Goal: Information Seeking & Learning: Learn about a topic

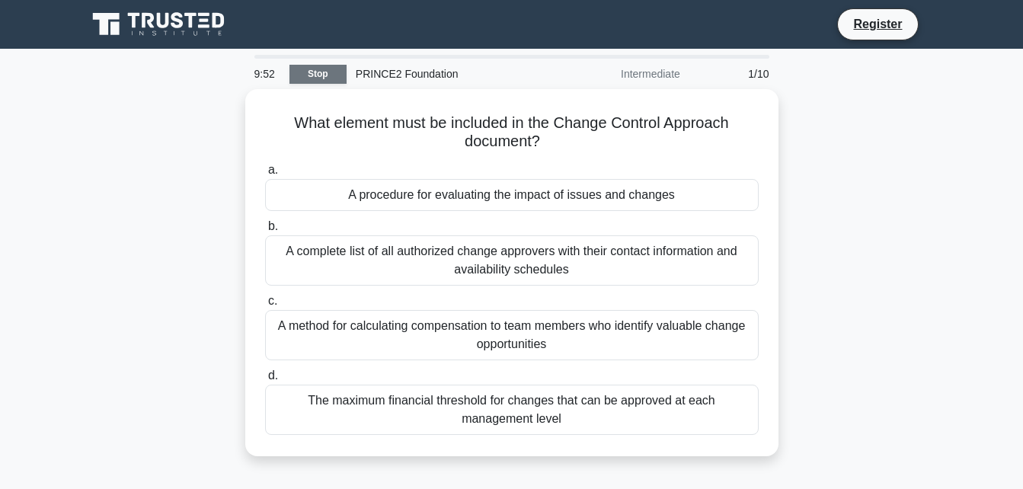
click at [310, 77] on link "Stop" at bounding box center [318, 74] width 57 height 19
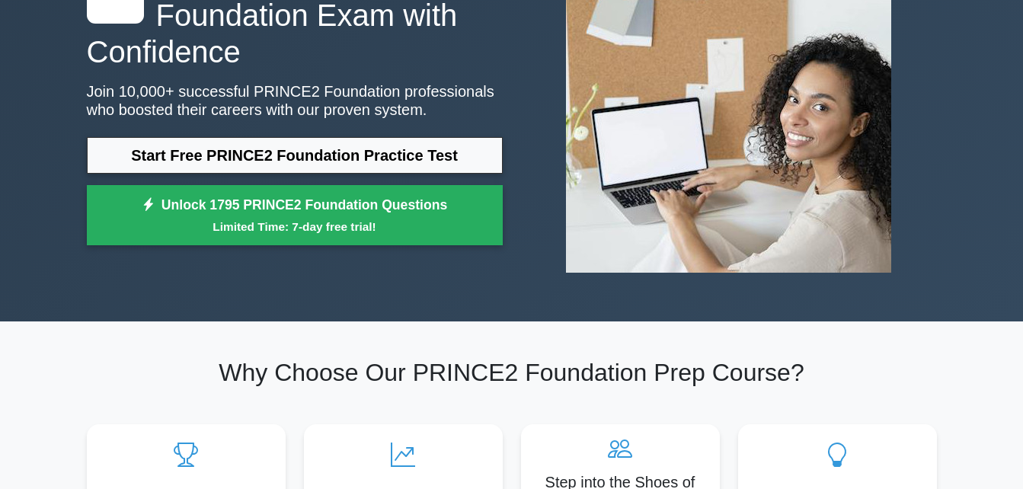
scroll to position [203, 0]
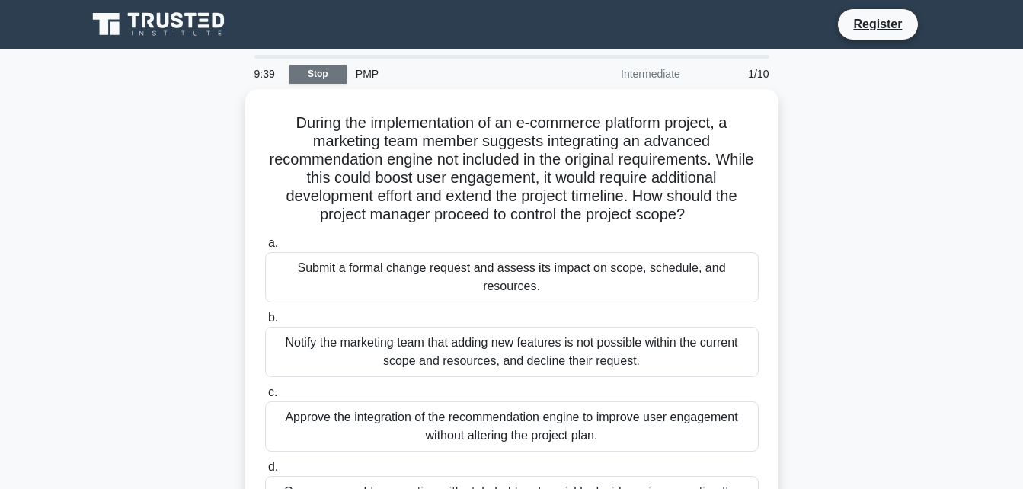
click at [321, 78] on link "Stop" at bounding box center [318, 74] width 57 height 19
